Goal: Task Accomplishment & Management: Complete application form

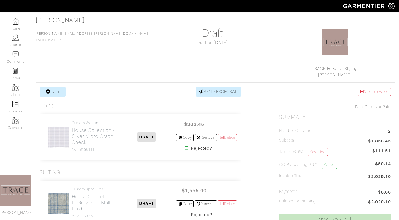
scroll to position [7, 0]
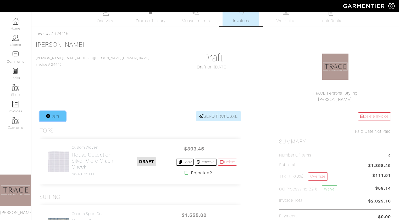
click at [60, 116] on link "Item" at bounding box center [53, 117] width 26 height 10
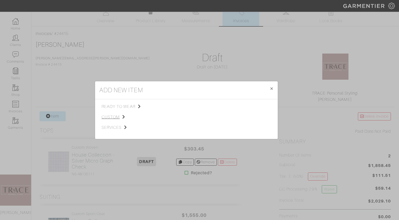
click at [105, 117] on span "custom" at bounding box center [128, 117] width 53 height 6
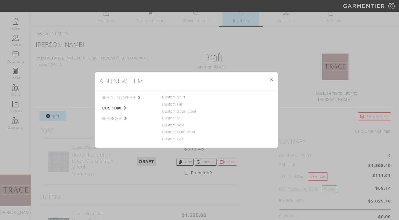
click at [171, 98] on link "Custom Shirt" at bounding box center [173, 97] width 23 height 4
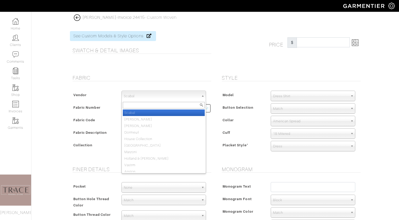
click at [158, 100] on span "Scabal" at bounding box center [161, 96] width 75 height 10
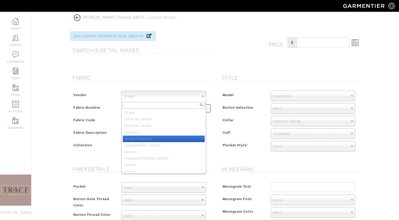
click at [147, 137] on li "House Collection" at bounding box center [164, 139] width 82 height 7
select select "75"
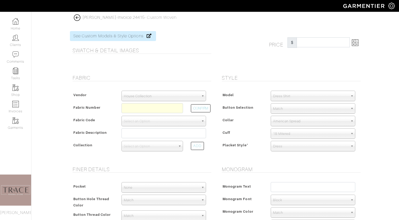
click at [77, 16] on img at bounding box center [77, 17] width 7 height 7
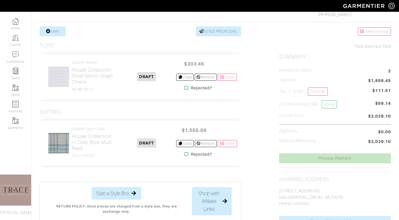
scroll to position [92, 0]
click at [53, 32] on link "Item" at bounding box center [53, 32] width 26 height 10
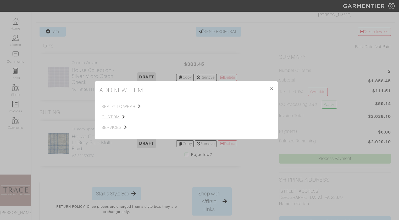
click at [107, 114] on span "custom" at bounding box center [128, 117] width 53 height 6
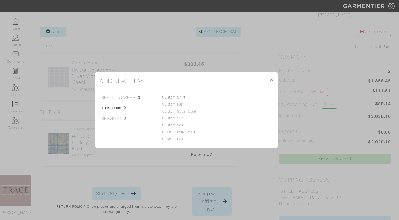
click at [179, 97] on link "Custom Shirt" at bounding box center [173, 97] width 23 height 4
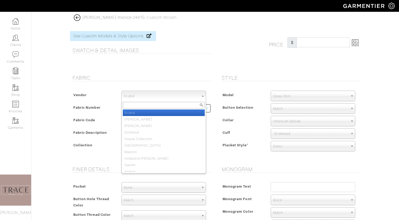
click at [171, 95] on span "Scabal" at bounding box center [161, 96] width 75 height 10
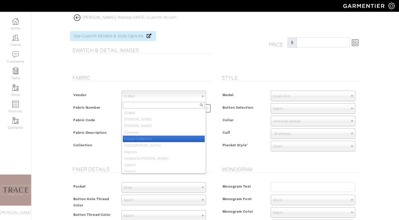
click at [156, 139] on li "House Collection" at bounding box center [164, 139] width 82 height 7
select select "75"
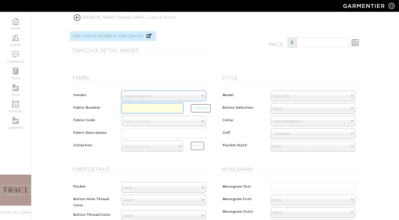
click at [156, 108] on input "text" at bounding box center [152, 108] width 62 height 10
type input "N6-48135135"
click at [202, 108] on button "CONFIRM" at bounding box center [201, 108] width 20 height 8
select select "8"
type input "Blue Diamond Check"
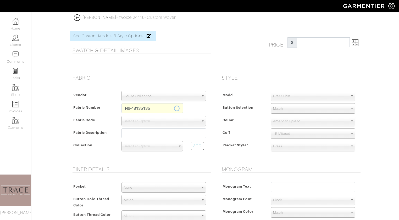
select select
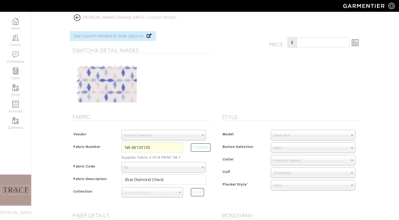
type input "303.45"
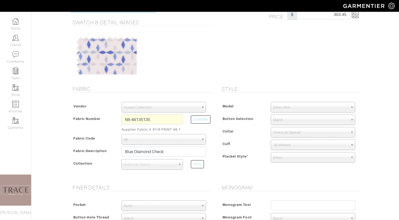
scroll to position [29, 0]
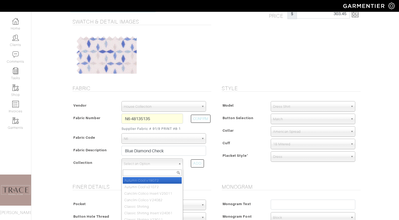
click at [157, 165] on span "Select an Option" at bounding box center [150, 164] width 52 height 10
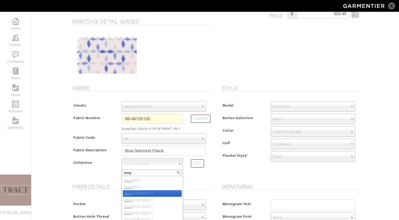
type input "envy"
click at [150, 192] on li "Envy 91/9 V20011" at bounding box center [152, 194] width 59 height 7
select select "587"
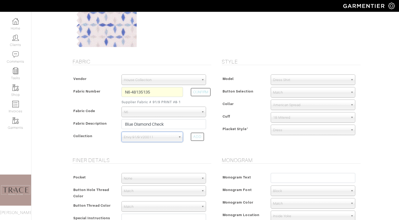
scroll to position [60, 0]
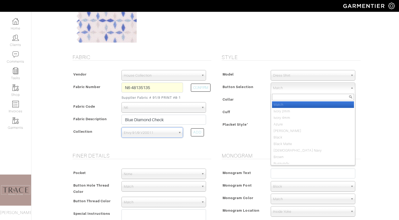
click at [309, 89] on span "Match" at bounding box center [310, 88] width 75 height 10
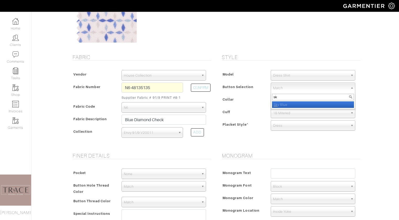
type input "sk"
click at [306, 107] on li "Sk y Blue" at bounding box center [313, 105] width 82 height 7
select select "13"
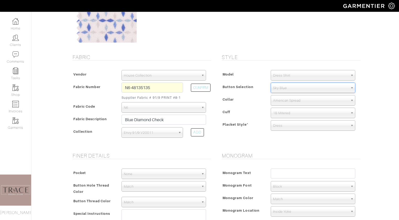
click at [305, 112] on span "1B Mitered" at bounding box center [310, 113] width 75 height 10
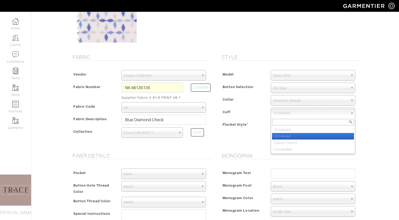
click at [298, 135] on li "2B Mitered" at bounding box center [313, 136] width 82 height 7
select select "2B Mitered"
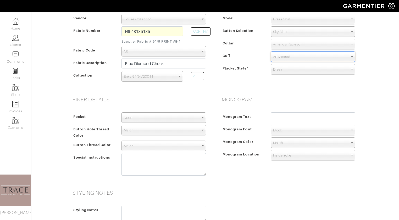
scroll to position [117, 0]
click at [294, 118] on input "text" at bounding box center [313, 117] width 85 height 10
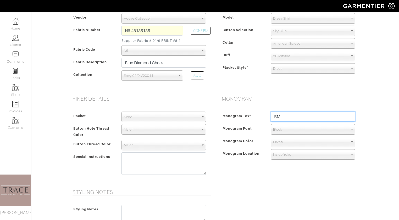
type input "BM"
click at [297, 130] on span "Block" at bounding box center [310, 130] width 75 height 10
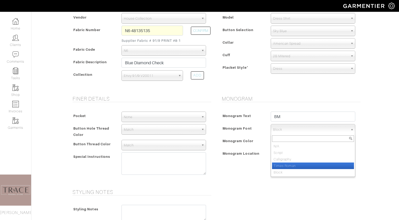
click at [290, 164] on li "Times Roman" at bounding box center [313, 166] width 82 height 7
select select "Times Roman"
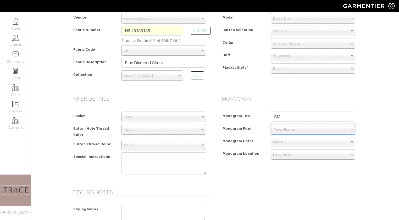
click at [289, 144] on span "Match" at bounding box center [310, 142] width 75 height 10
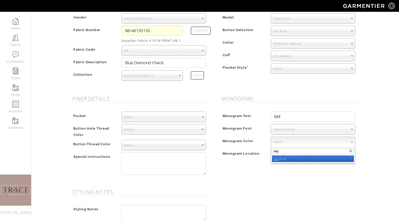
type input "sky"
click at [292, 158] on li "Sky Blue" at bounding box center [313, 159] width 82 height 7
select select "18"
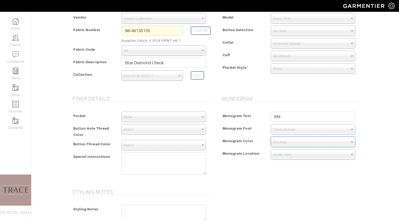
click at [291, 154] on span "Inside Yoke" at bounding box center [310, 155] width 75 height 10
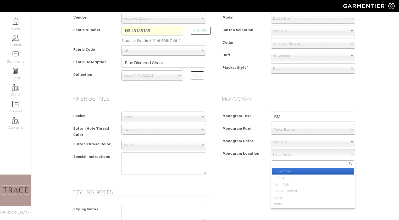
click at [288, 170] on li "Inside Yoke" at bounding box center [313, 171] width 82 height 7
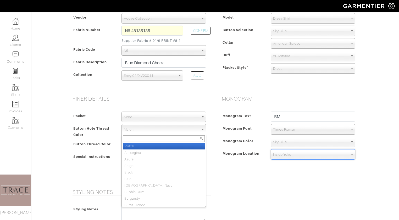
click at [143, 129] on span "Match" at bounding box center [161, 130] width 75 height 10
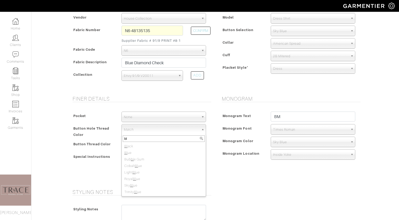
type input "bl"
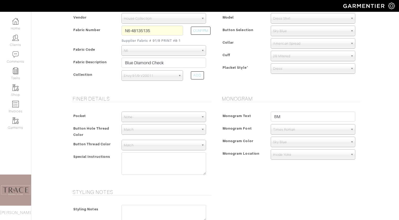
click at [148, 132] on span "Match" at bounding box center [161, 130] width 75 height 10
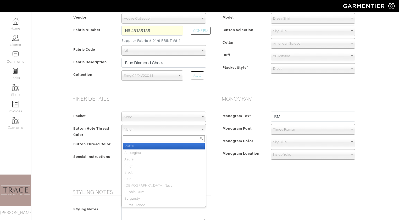
click at [151, 109] on div "Pocket None V-Hem Left V-Hem Right None Button Hole Thread Color Match Aubergin…" at bounding box center [140, 145] width 141 height 76
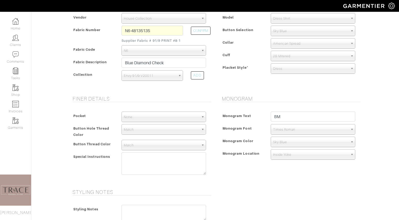
click at [143, 131] on span "Match" at bounding box center [161, 130] width 75 height 10
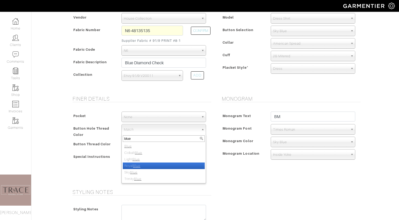
type input "blue"
click at [142, 167] on li "Royal Blue" at bounding box center [164, 166] width 82 height 7
select select "11"
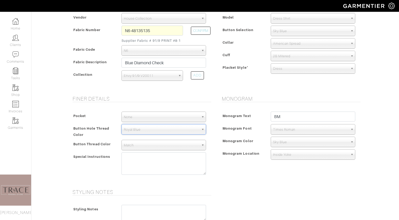
click at [150, 143] on span "Match" at bounding box center [161, 145] width 75 height 10
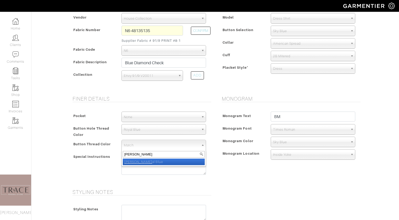
type input "[PERSON_NAME]"
click at [150, 162] on li "[PERSON_NAME] al Blue" at bounding box center [164, 162] width 82 height 7
select select "11"
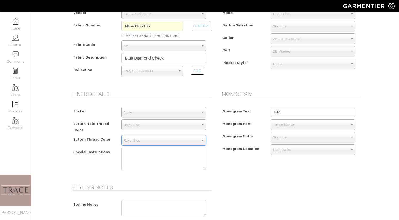
scroll to position [291, 0]
click at [142, 141] on span "Royal Blue" at bounding box center [161, 141] width 75 height 10
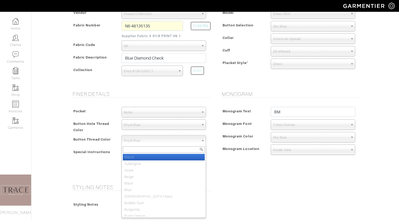
click at [136, 157] on li "Match" at bounding box center [164, 157] width 82 height 7
select select "68"
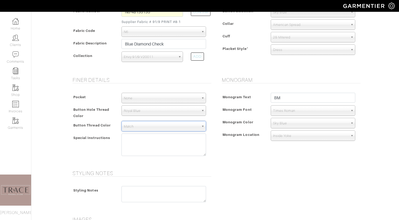
scroll to position [137, 0]
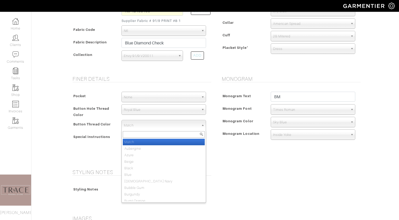
click at [156, 126] on span "Match" at bounding box center [161, 125] width 75 height 10
type input "[PERSON_NAME]"
click at [156, 143] on li "[PERSON_NAME] al Blue" at bounding box center [164, 142] width 82 height 7
select select "11"
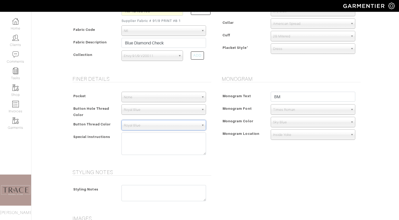
click at [153, 110] on span "Royal Blue" at bounding box center [161, 110] width 75 height 10
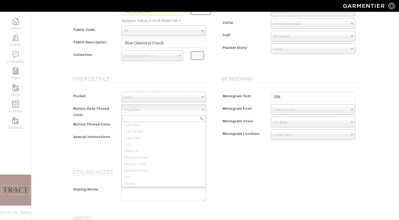
scroll to position [0, 0]
click at [140, 126] on li "Match" at bounding box center [164, 126] width 82 height 7
select select "68"
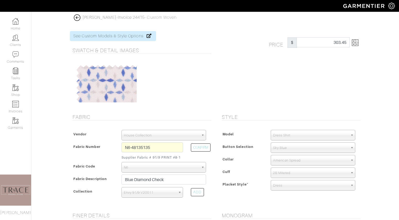
click at [356, 42] on img at bounding box center [355, 43] width 7 height 7
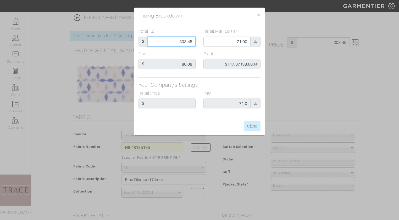
click at [195, 42] on input "303.45" at bounding box center [172, 42] width 48 height 10
click at [260, 129] on button "Close" at bounding box center [252, 126] width 17 height 10
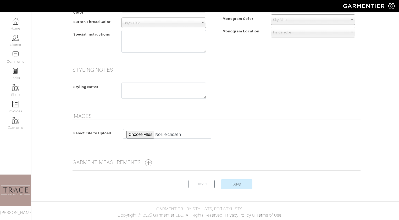
scroll to position [240, 0]
click at [244, 180] on input "Save" at bounding box center [236, 184] width 31 height 10
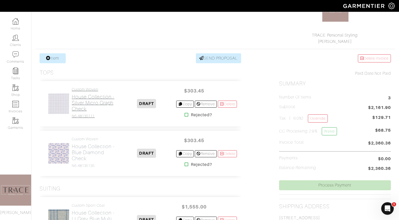
scroll to position [57, 0]
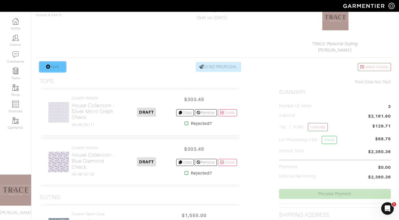
click at [61, 69] on link "Item" at bounding box center [53, 67] width 26 height 10
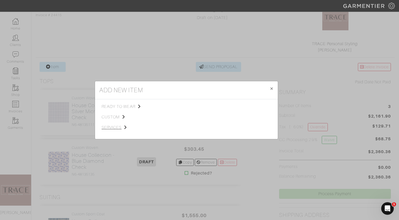
click at [113, 130] on span "services" at bounding box center [128, 128] width 53 height 6
click at [173, 106] on span "Styling Service" at bounding box center [175, 106] width 26 height 4
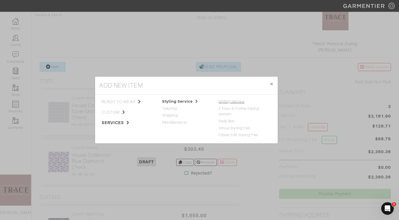
click at [223, 101] on link "Styling Service" at bounding box center [232, 101] width 26 height 4
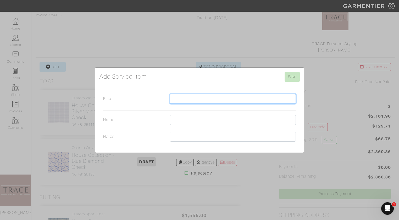
click at [222, 99] on input "Price" at bounding box center [233, 99] width 126 height 10
type input "150"
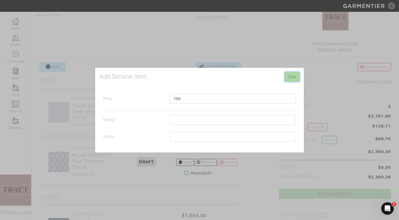
click at [294, 77] on input "Save" at bounding box center [292, 77] width 15 height 10
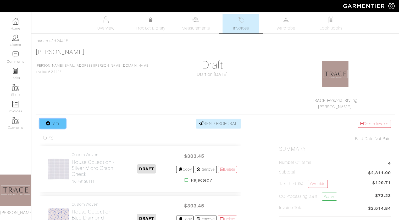
click at [59, 124] on link "Item" at bounding box center [53, 124] width 26 height 10
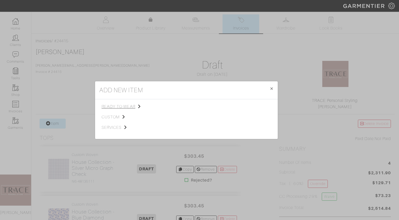
click at [117, 108] on span "ready to wear" at bounding box center [128, 107] width 53 height 6
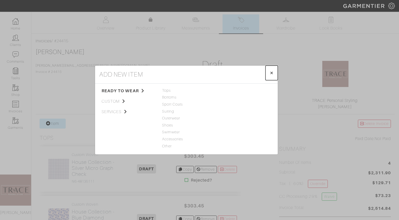
click at [275, 71] on button "× Close" at bounding box center [272, 73] width 12 height 15
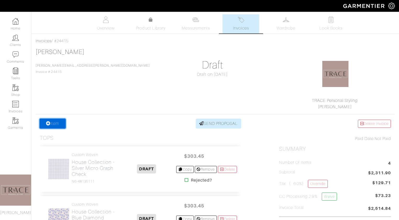
scroll to position [250, 0]
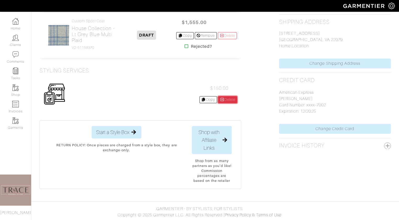
click at [229, 98] on link "Delete" at bounding box center [227, 99] width 19 height 7
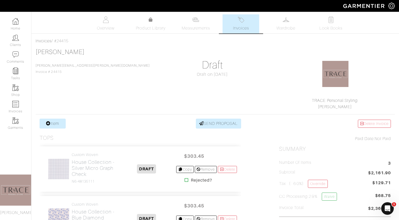
click at [253, 19] on link "Invoices" at bounding box center [241, 23] width 37 height 19
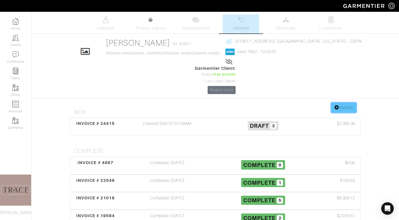
click at [349, 103] on link "Invoice" at bounding box center [343, 108] width 25 height 10
